Goal: Task Accomplishment & Management: Use online tool/utility

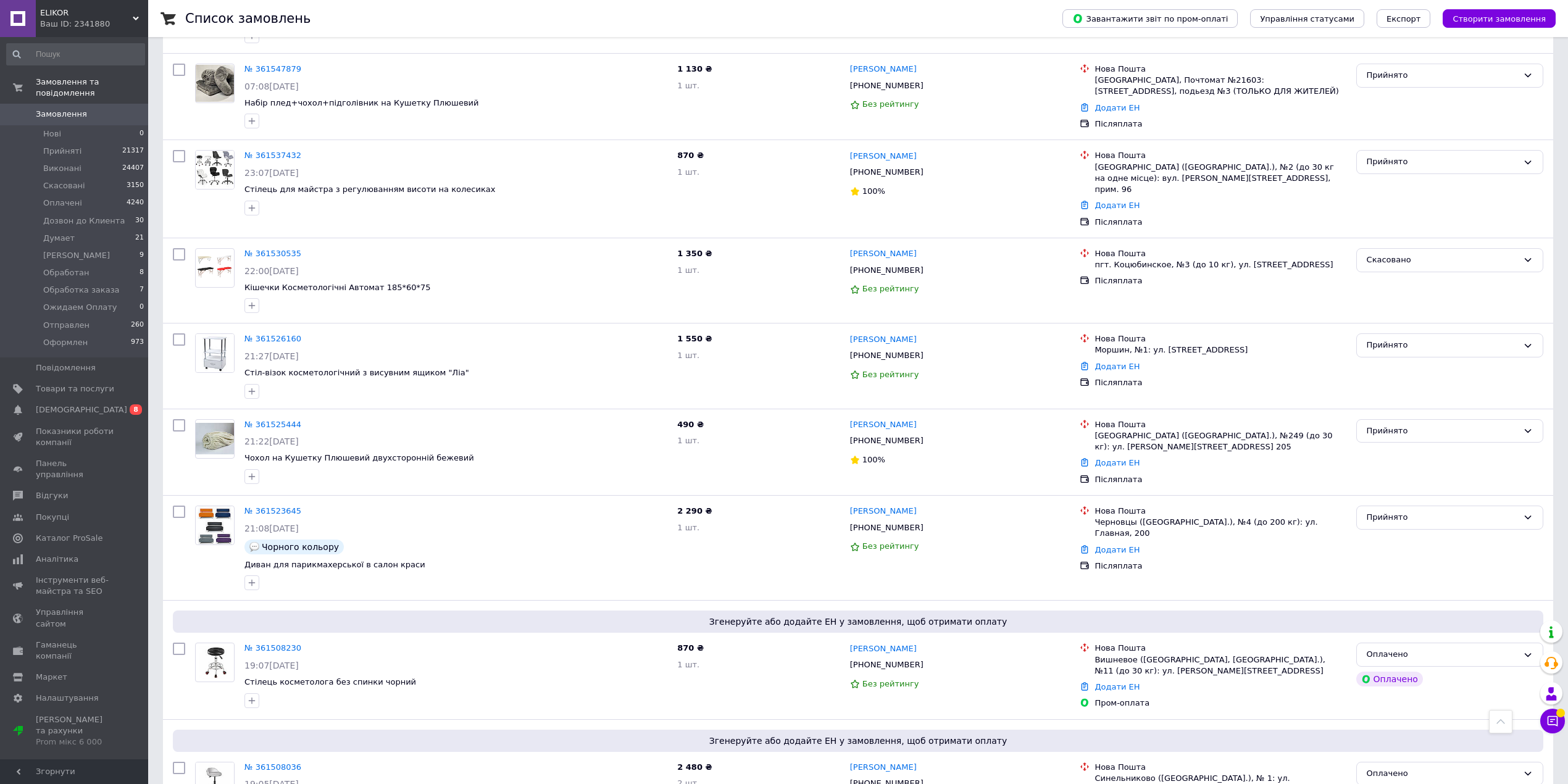
scroll to position [2221, 0]
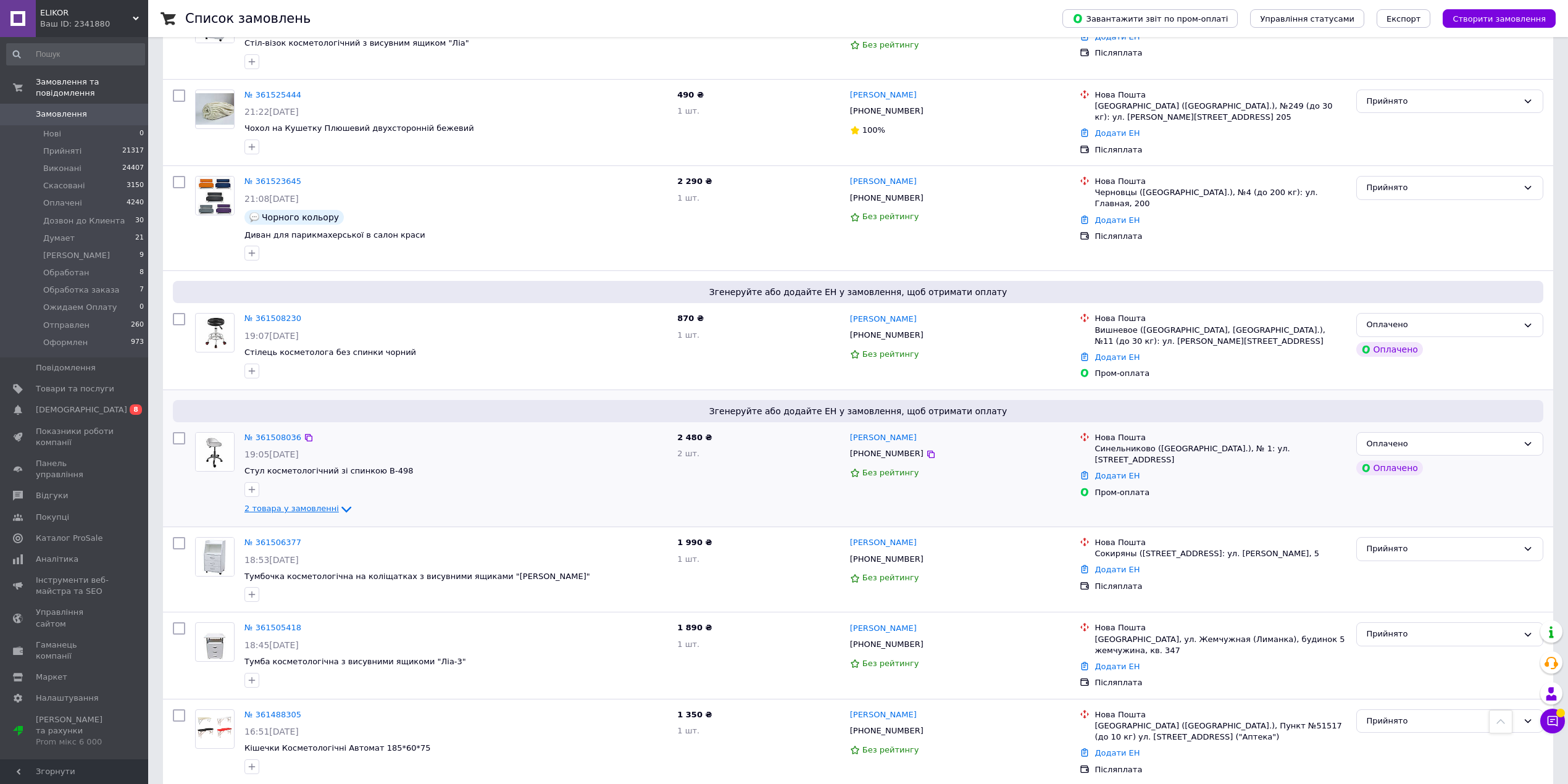
click at [339, 502] on icon at bounding box center [345, 509] width 15 height 15
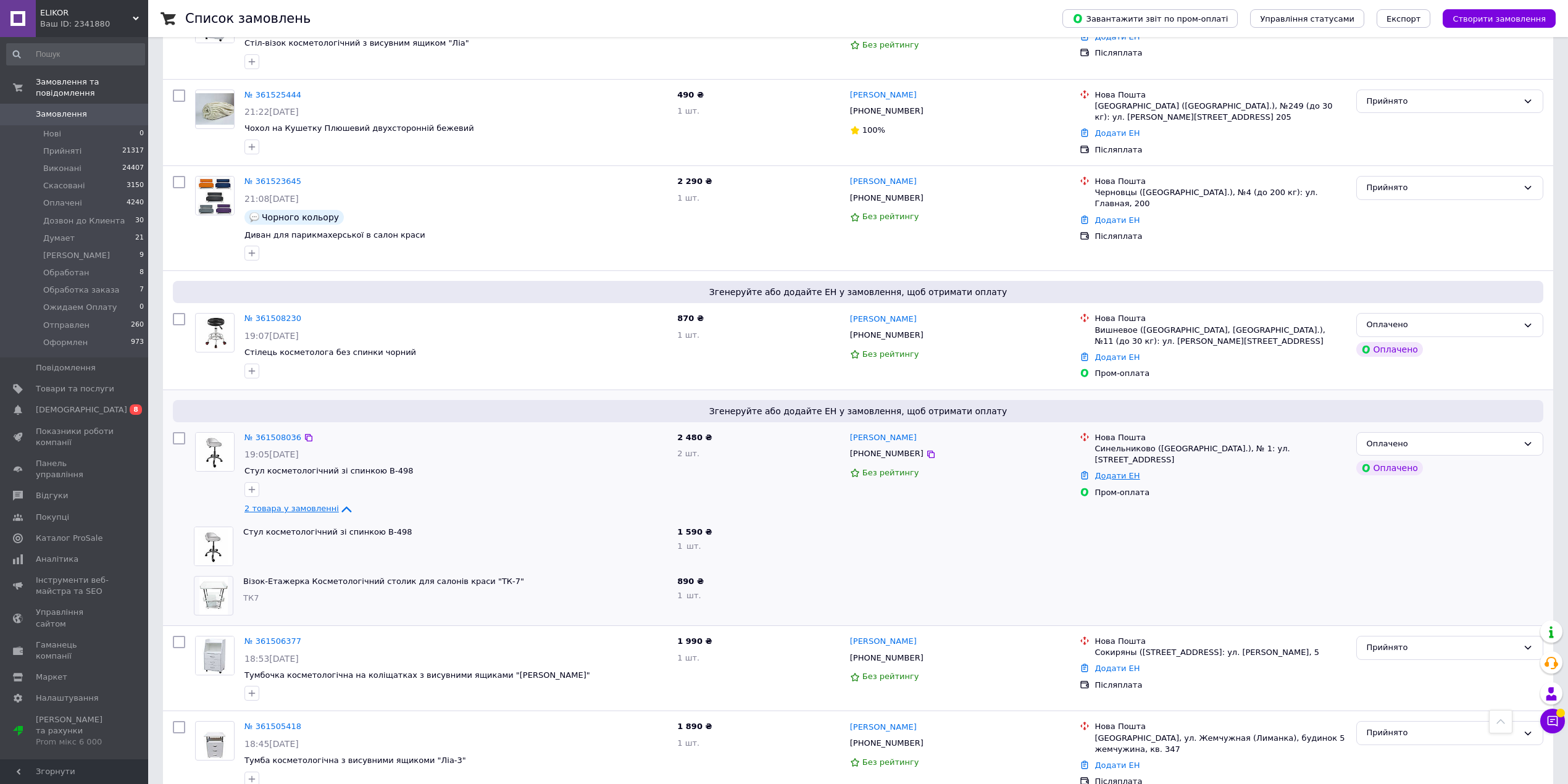
click at [1109, 471] on link "Додати ЕН" at bounding box center [1117, 475] width 45 height 9
click at [1054, 493] on input "Добавить ЕН" at bounding box center [1041, 494] width 165 height 25
paste input "20451247419172"
type input "20451247419172"
click at [1101, 531] on button "Додати" at bounding box center [1084, 528] width 81 height 25
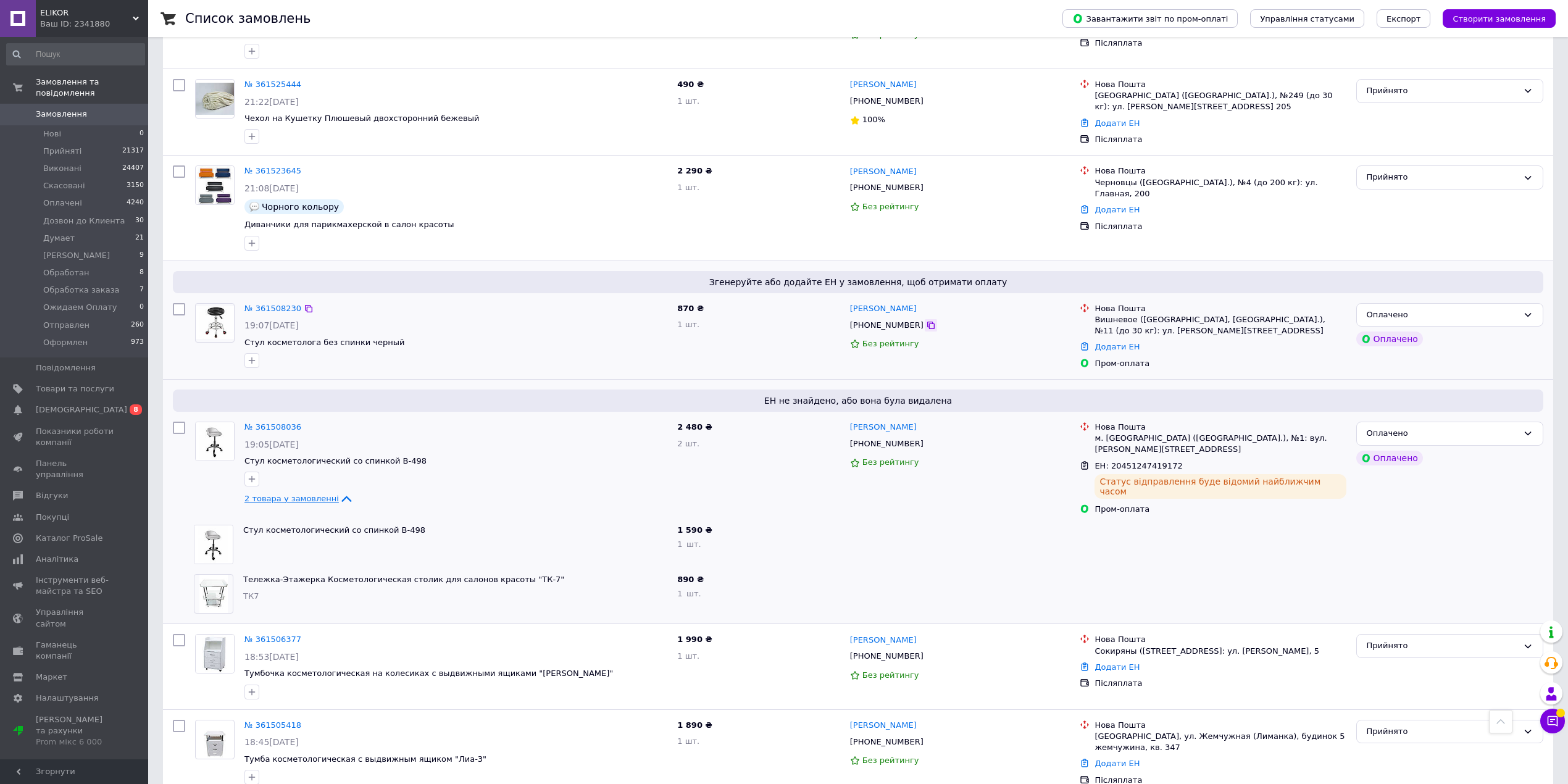
click at [926, 321] on icon at bounding box center [931, 326] width 10 height 10
click at [1129, 342] on link "Додати ЕН" at bounding box center [1117, 346] width 45 height 9
click at [1016, 389] on input "Добавить ЕН" at bounding box center [1041, 387] width 165 height 25
paste input "20451247420476"
type input "20451247420476"
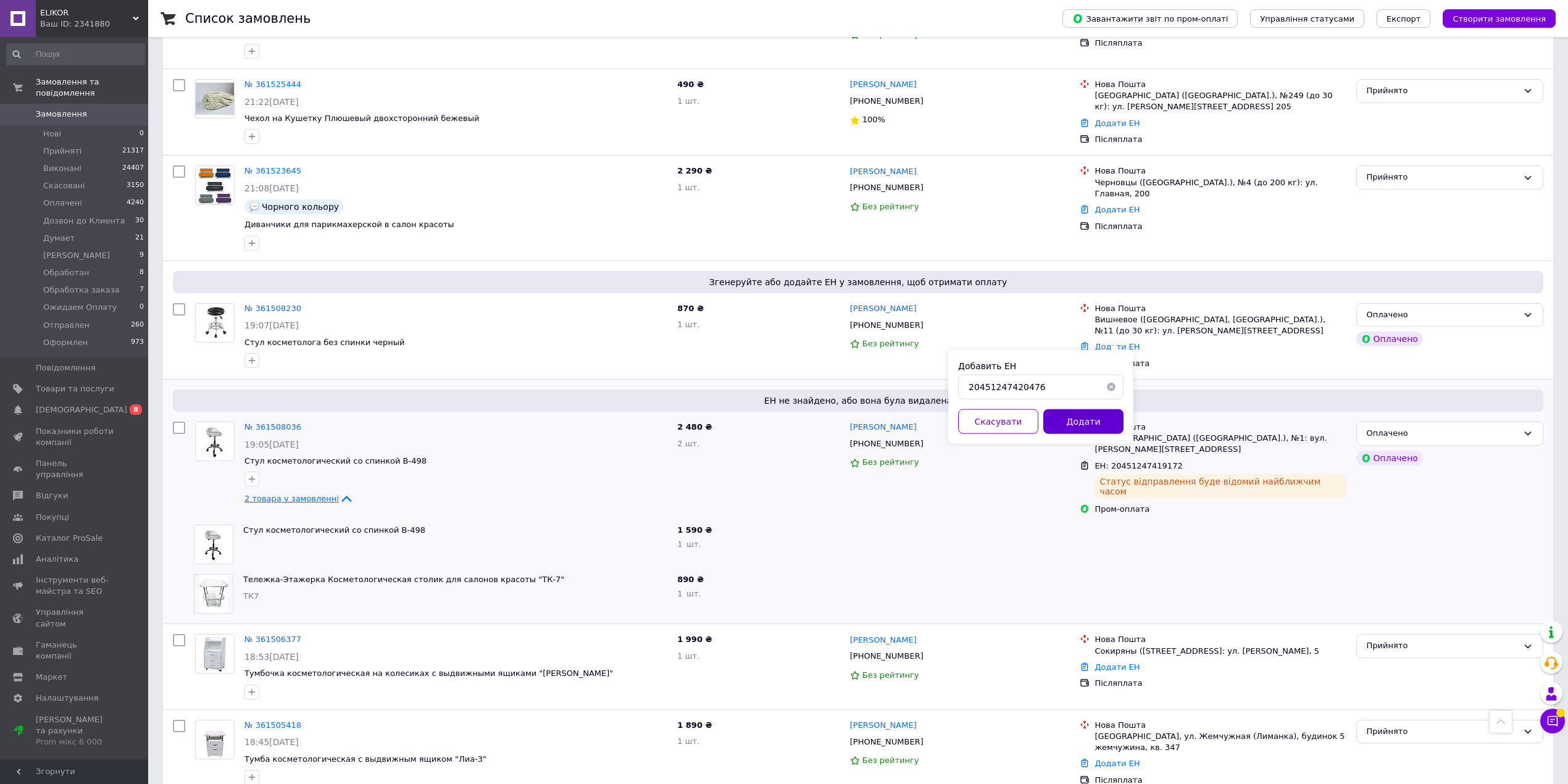
click at [1088, 420] on button "Додати" at bounding box center [1084, 421] width 81 height 25
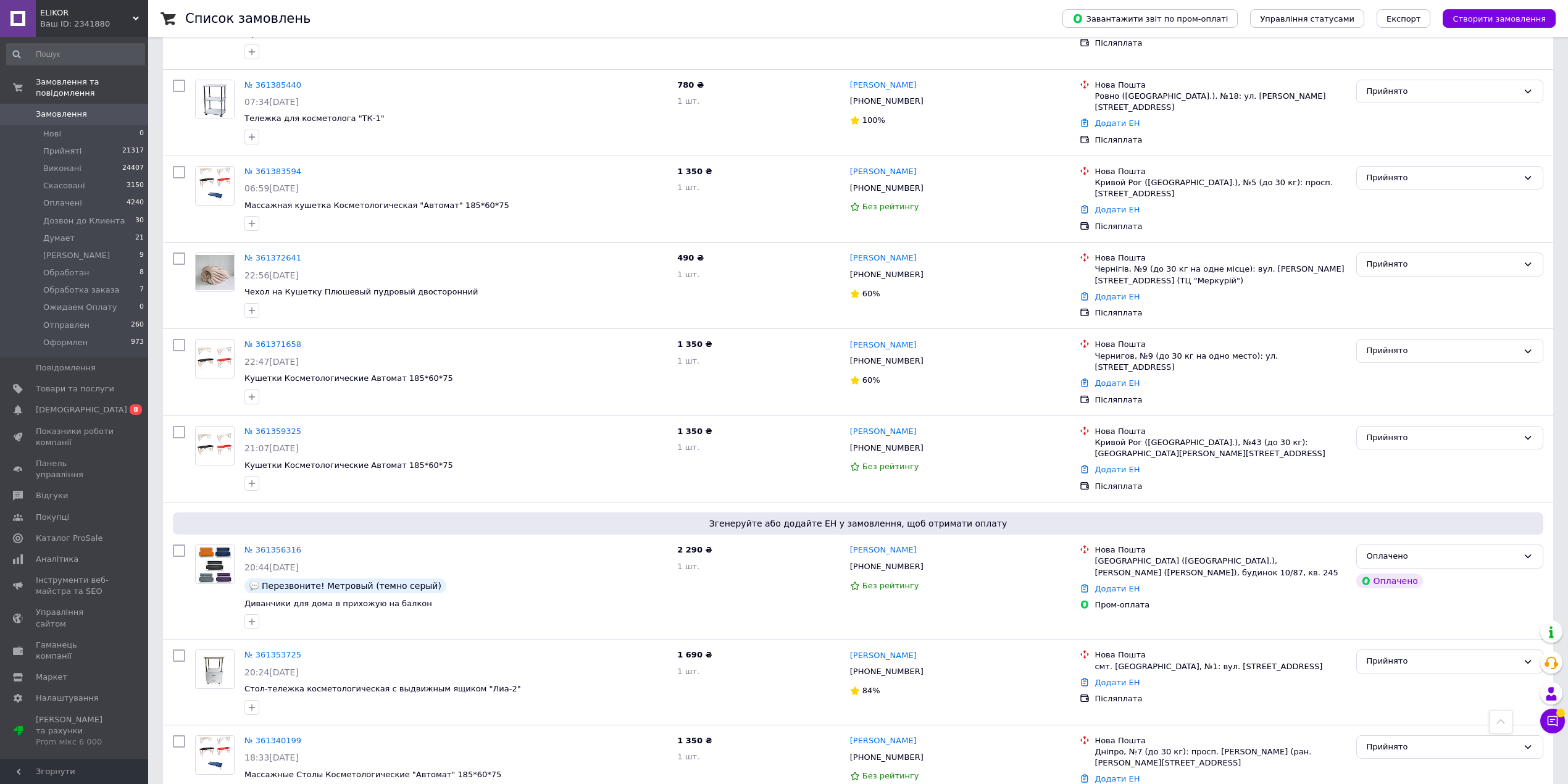
scroll to position [4212, 0]
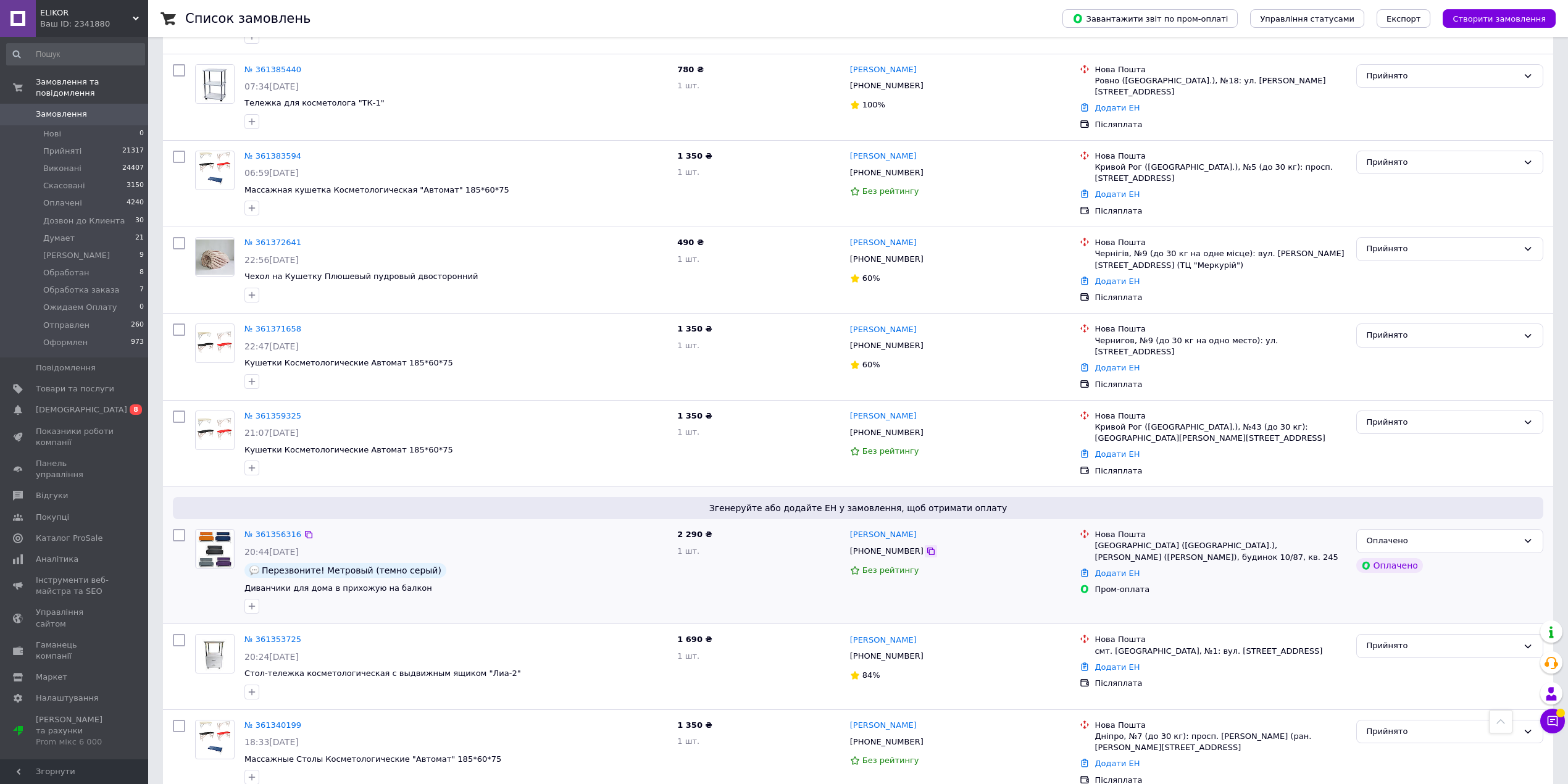
click at [926, 546] on icon at bounding box center [931, 551] width 10 height 10
